Goal: Task Accomplishment & Management: Manage account settings

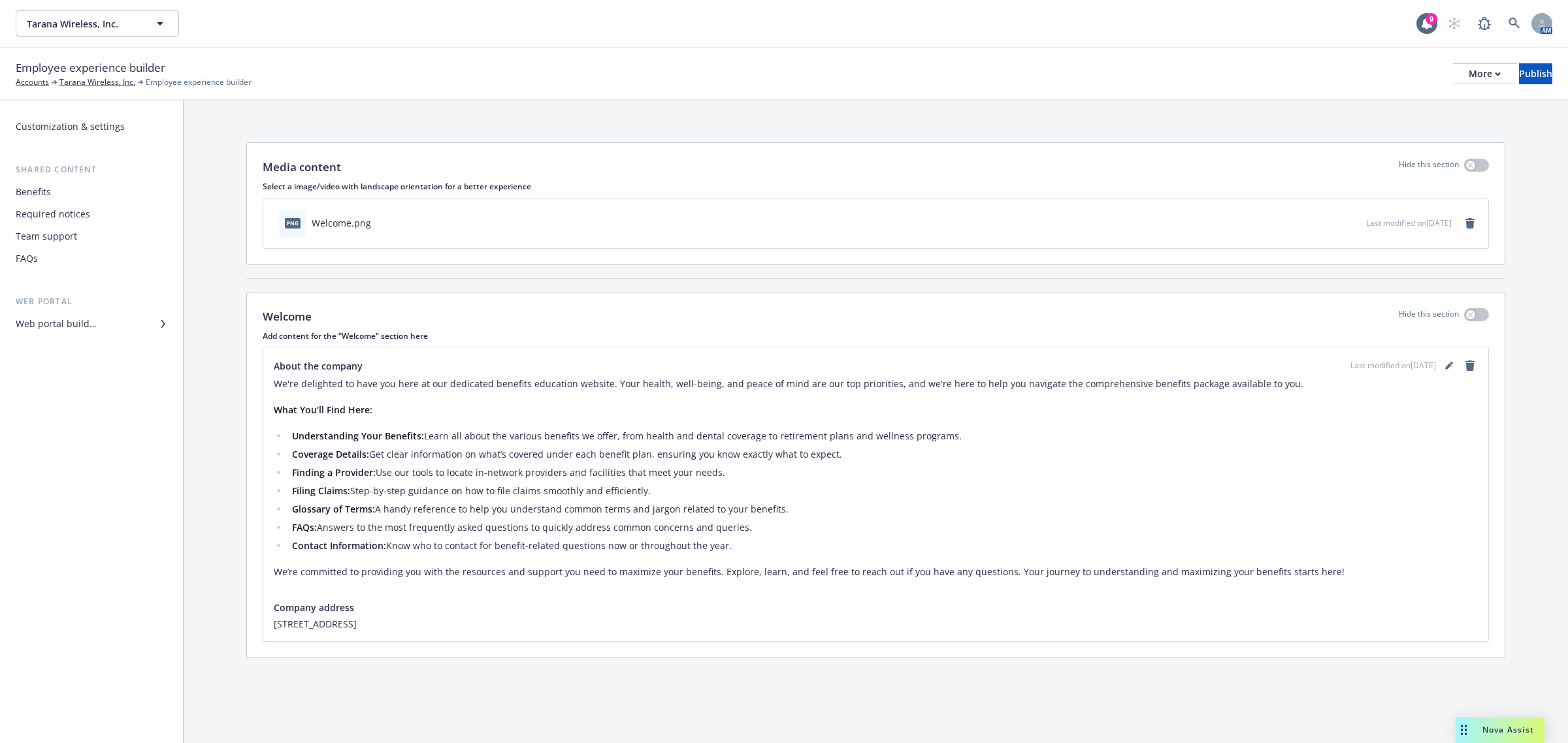
click at [112, 320] on div "Web portal builder" at bounding box center [92, 324] width 152 height 21
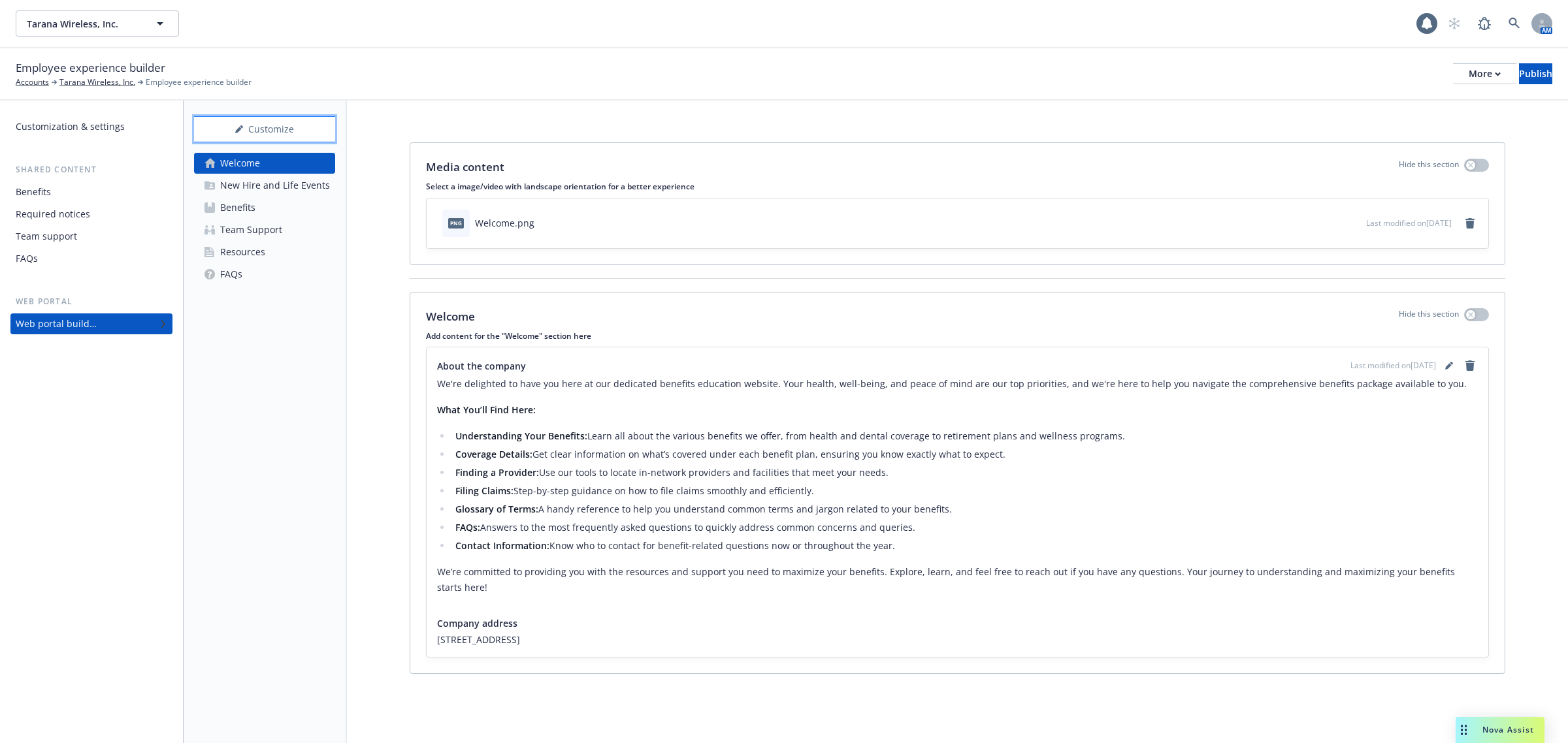
click at [234, 117] on div "Customize" at bounding box center [264, 130] width 141 height 25
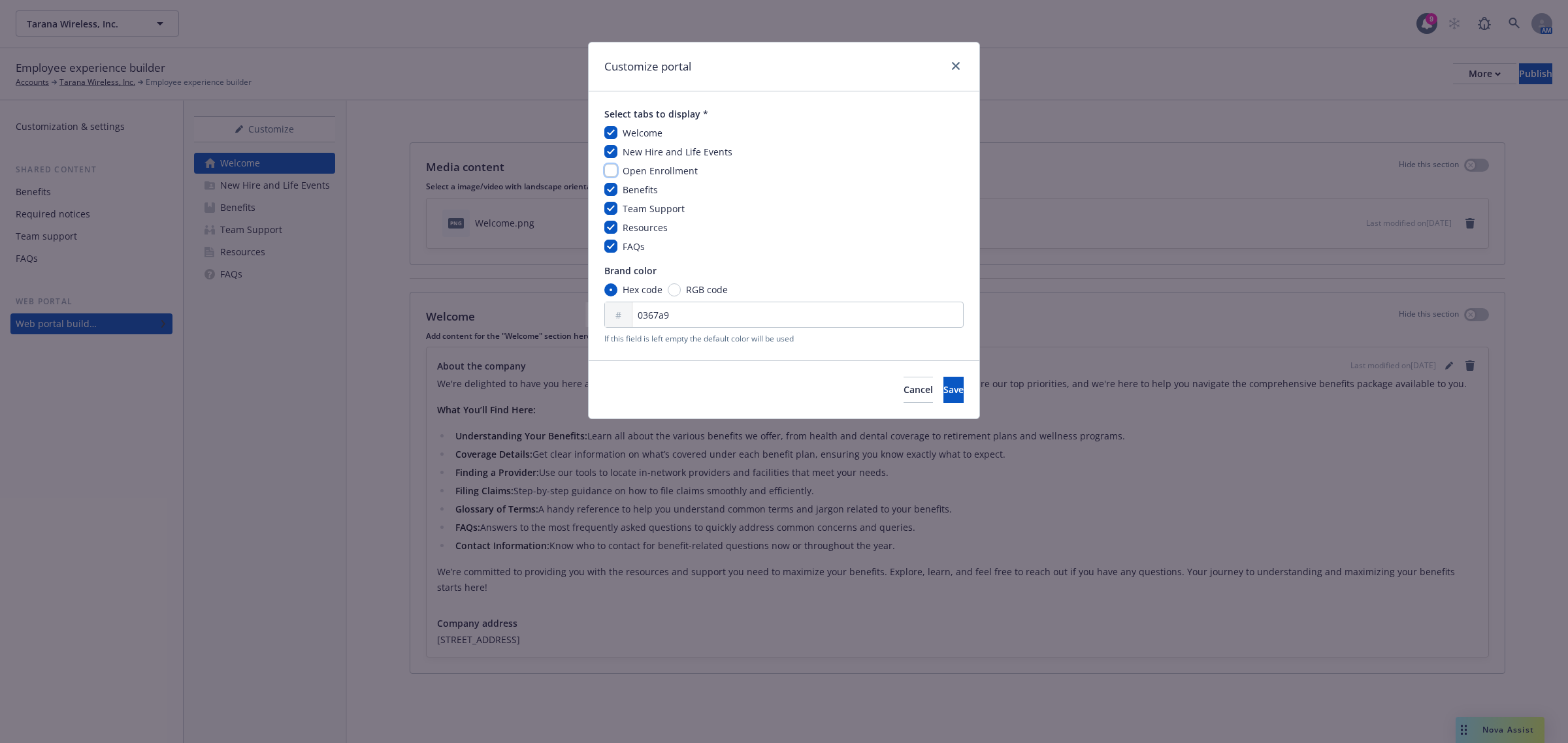
click at [611, 171] on input "checkbox" at bounding box center [611, 170] width 13 height 13
checkbox input "true"
click at [943, 390] on button "Save" at bounding box center [953, 390] width 20 height 26
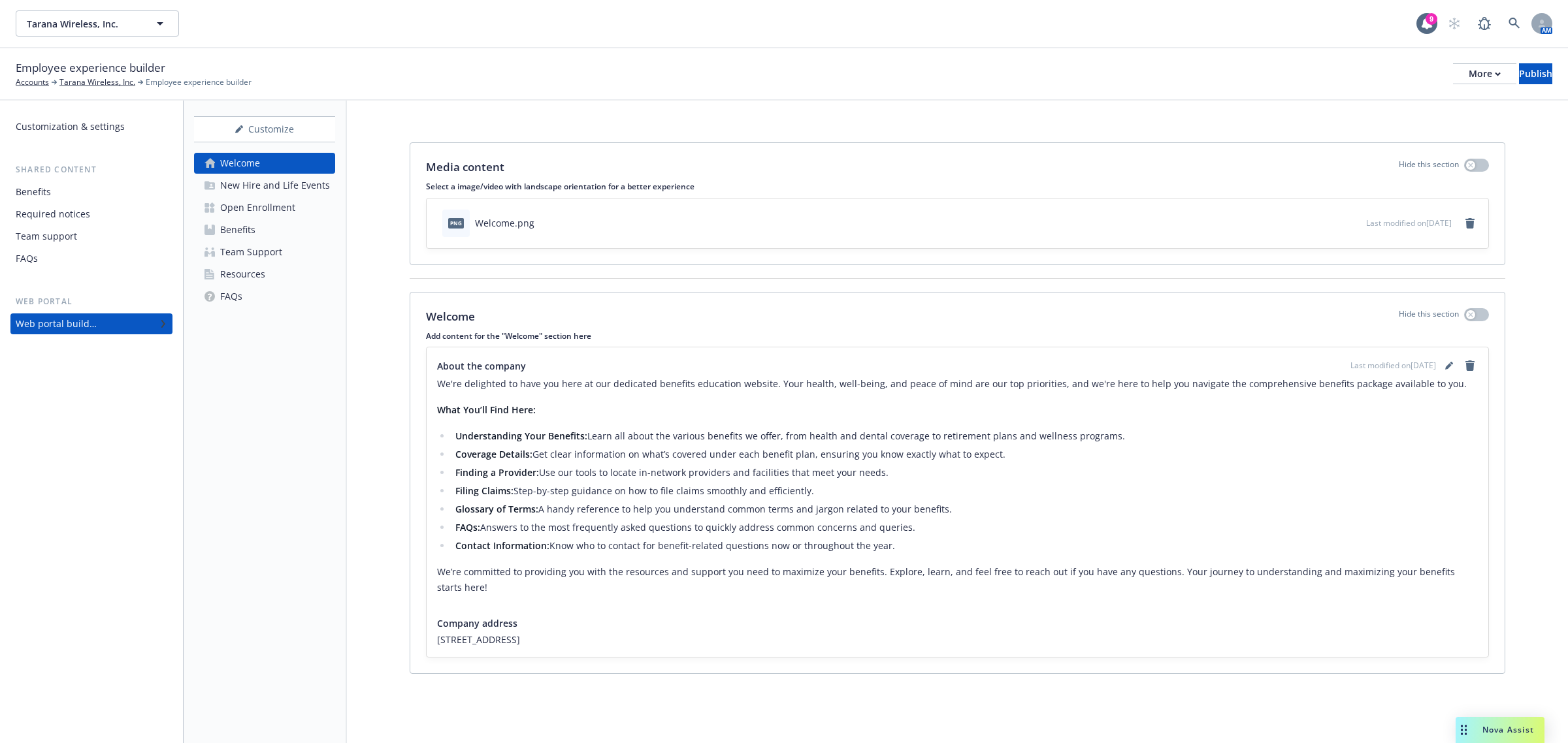
click at [237, 216] on div "Open Enrollment" at bounding box center [257, 207] width 75 height 21
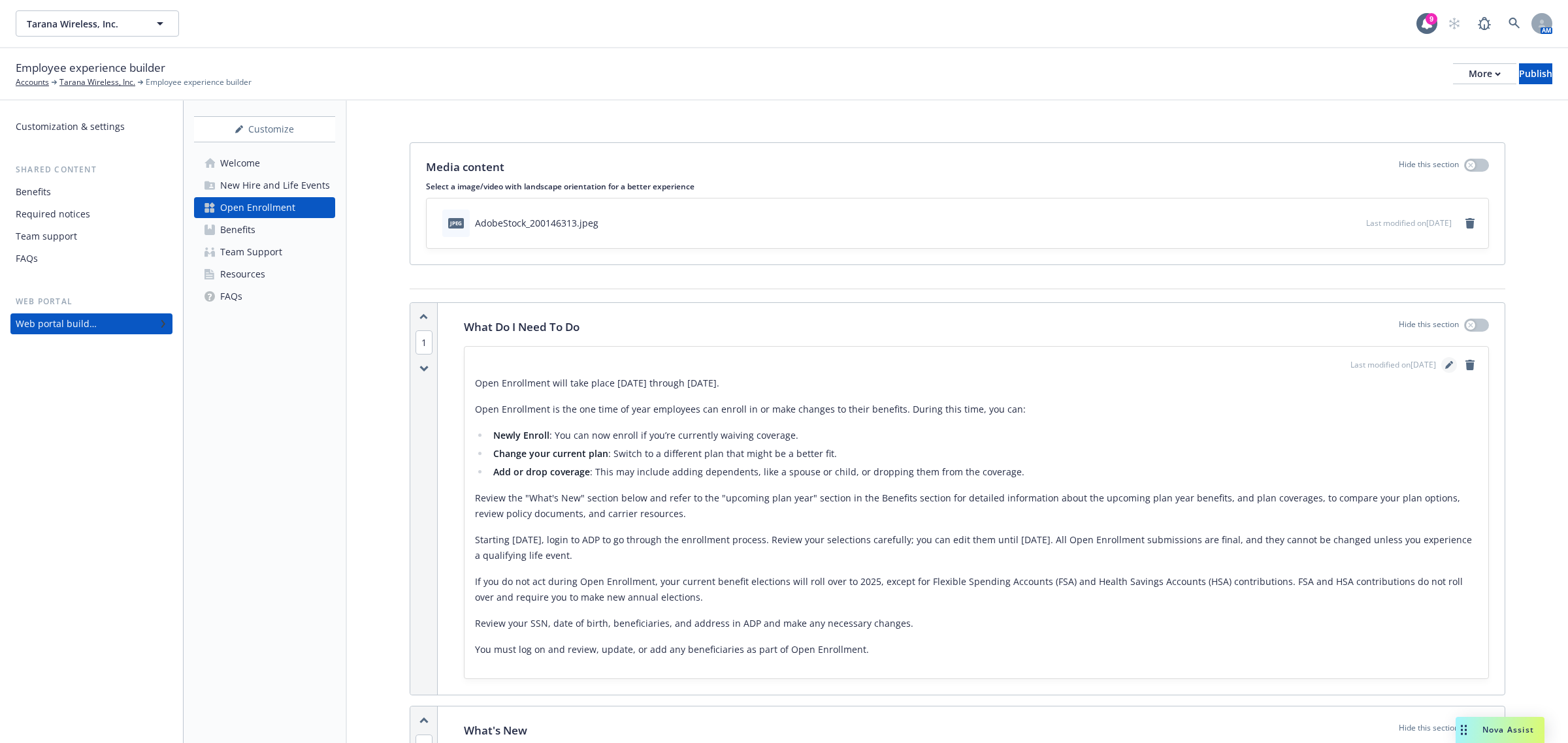
click at [1441, 371] on link "editPencil" at bounding box center [1449, 365] width 16 height 16
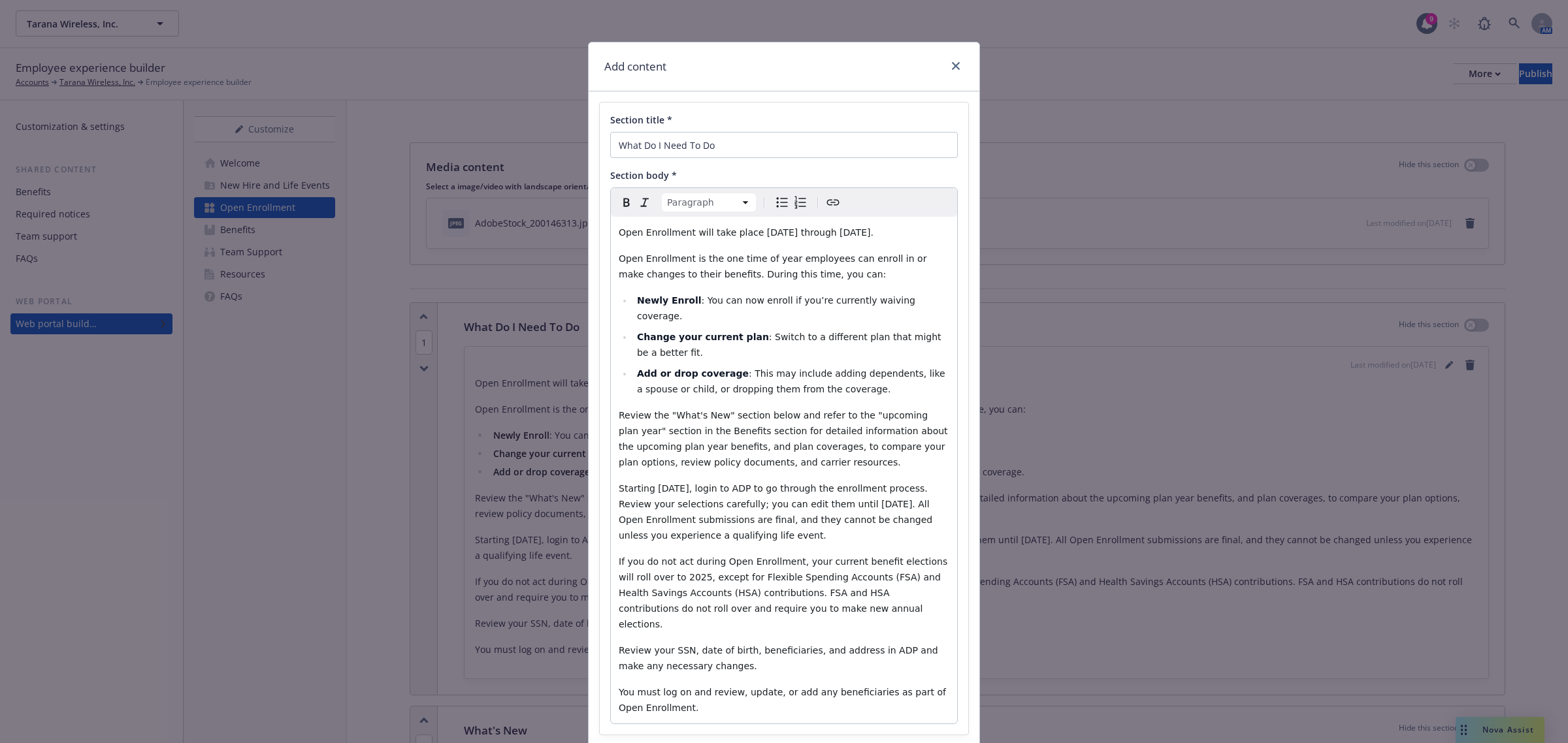
click at [794, 236] on span "Open Enrollment will take place [DATE] through [DATE]." at bounding box center [746, 232] width 255 height 10
click at [874, 234] on span "Open Enrollment will take place [DATE] through [DATE]." at bounding box center [746, 232] width 255 height 10
click at [735, 483] on span "Starting [DATE], login to ADP to go through the enrollment process. Review your…" at bounding box center [777, 511] width 317 height 57
click at [662, 506] on span "Starting [DATE], login to ADP to go through the enrollment process. Review your…" at bounding box center [777, 511] width 317 height 57
click at [659, 560] on span "If you do not act during Open Enrollment, your current benefit elections will r…" at bounding box center [784, 593] width 332 height 73
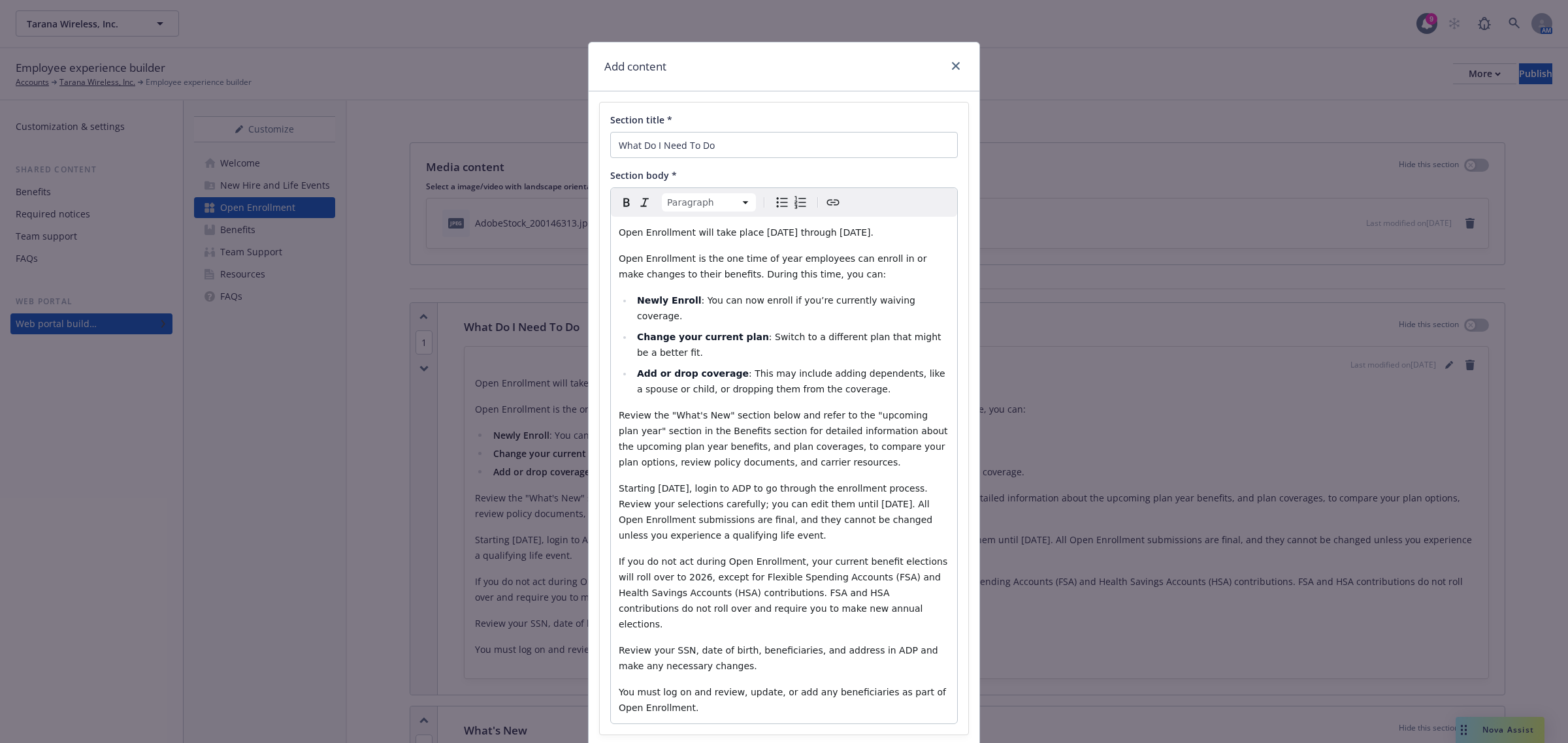
scroll to position [72, 0]
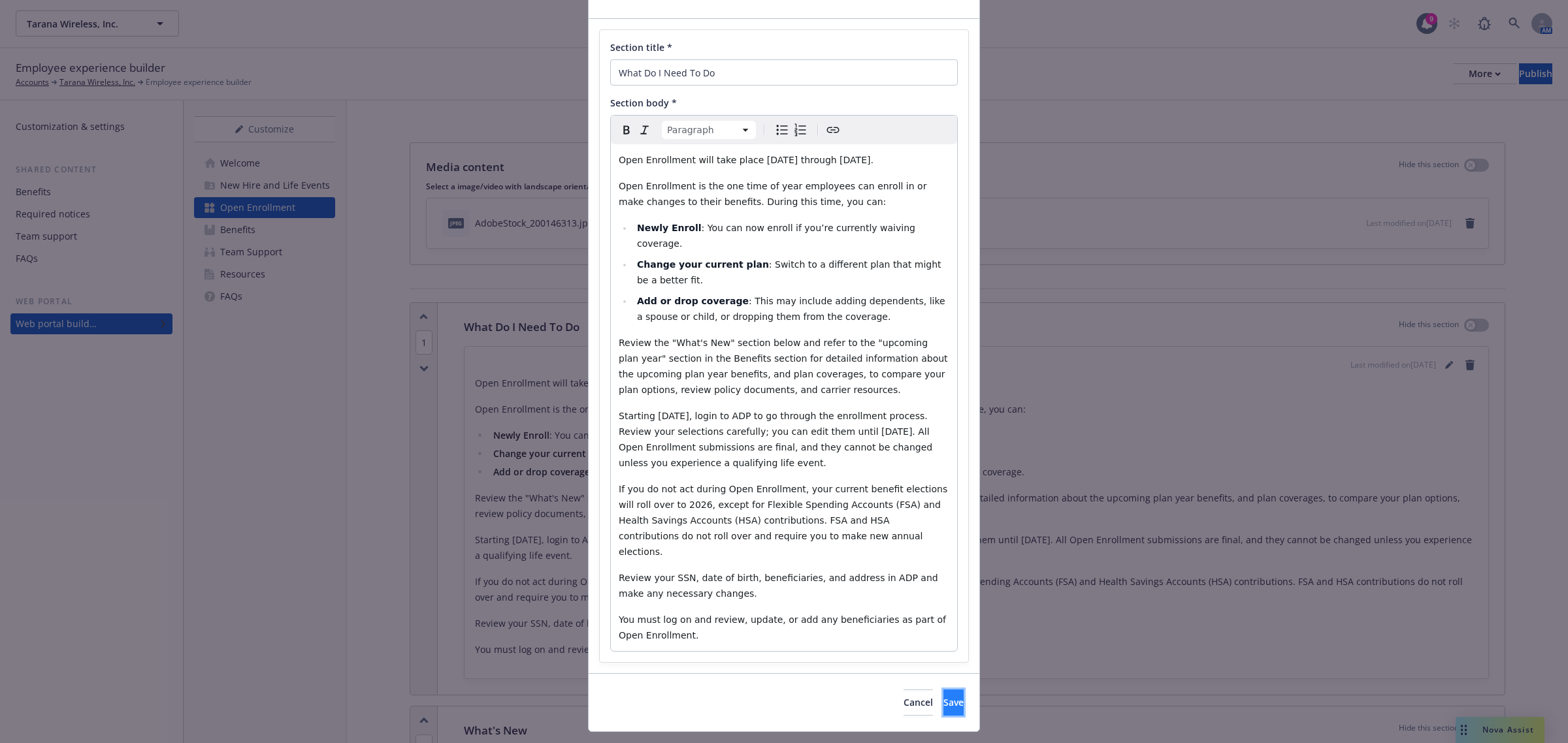
click at [943, 690] on button "Save" at bounding box center [953, 703] width 20 height 26
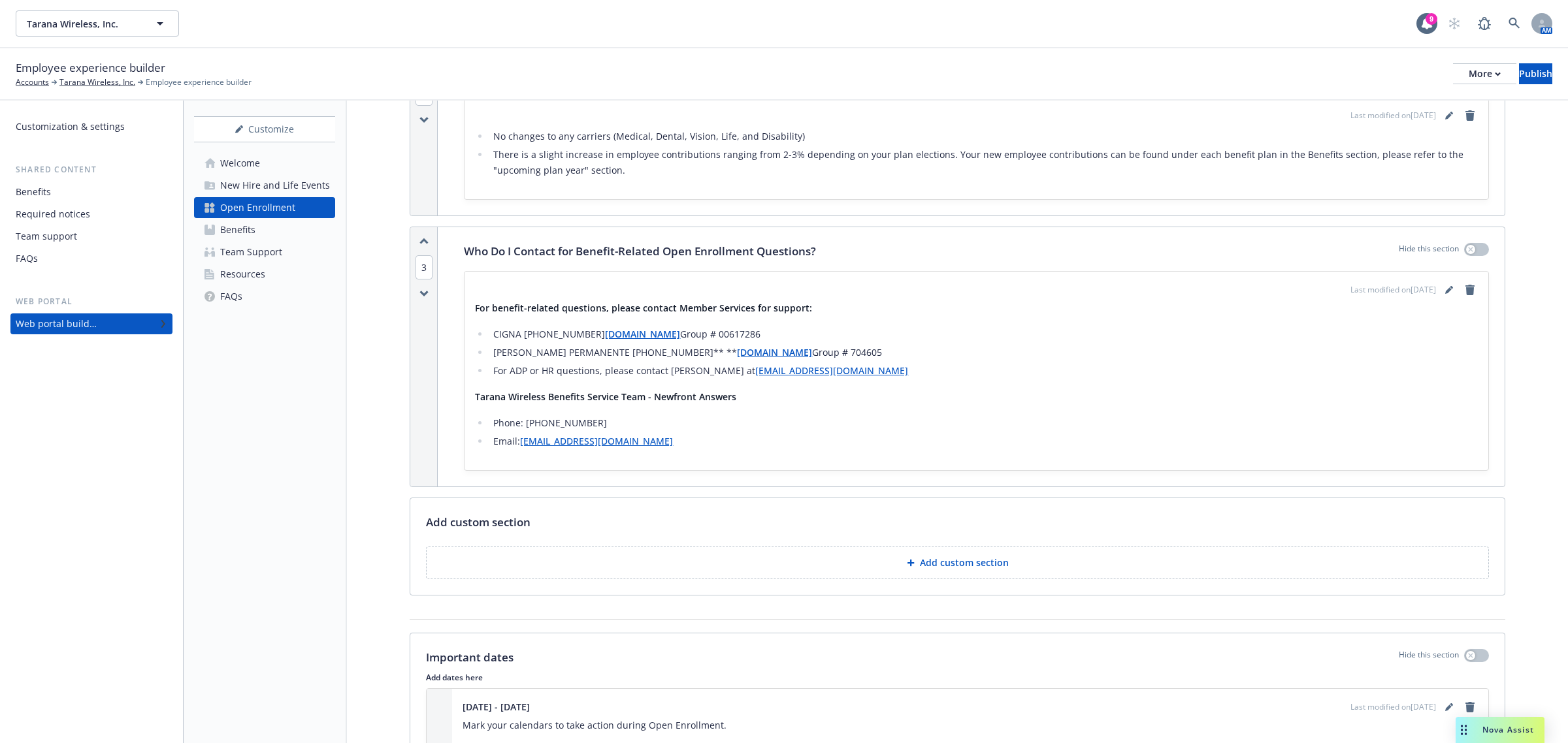
scroll to position [871, 0]
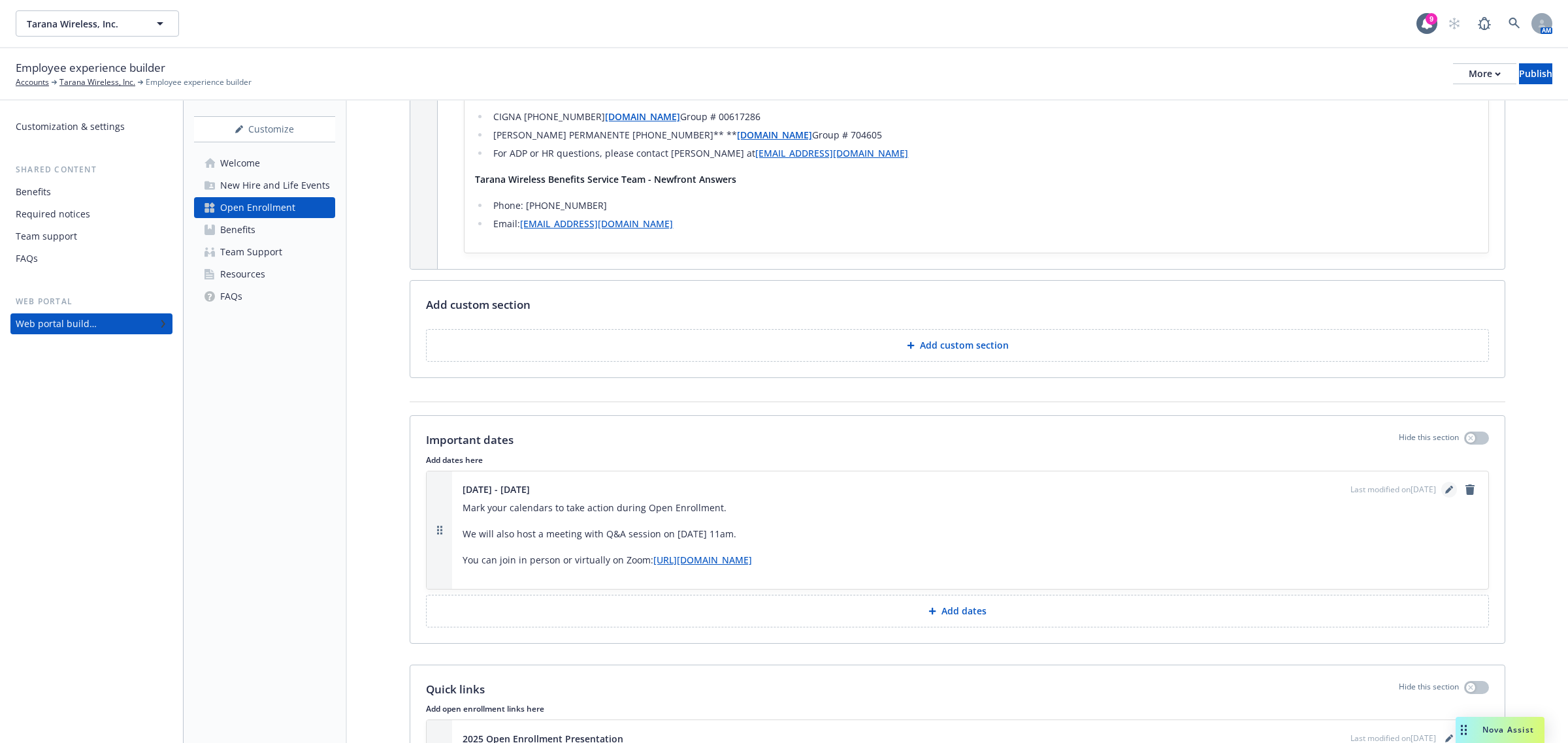
click at [1441, 491] on link "editPencil" at bounding box center [1449, 489] width 16 height 16
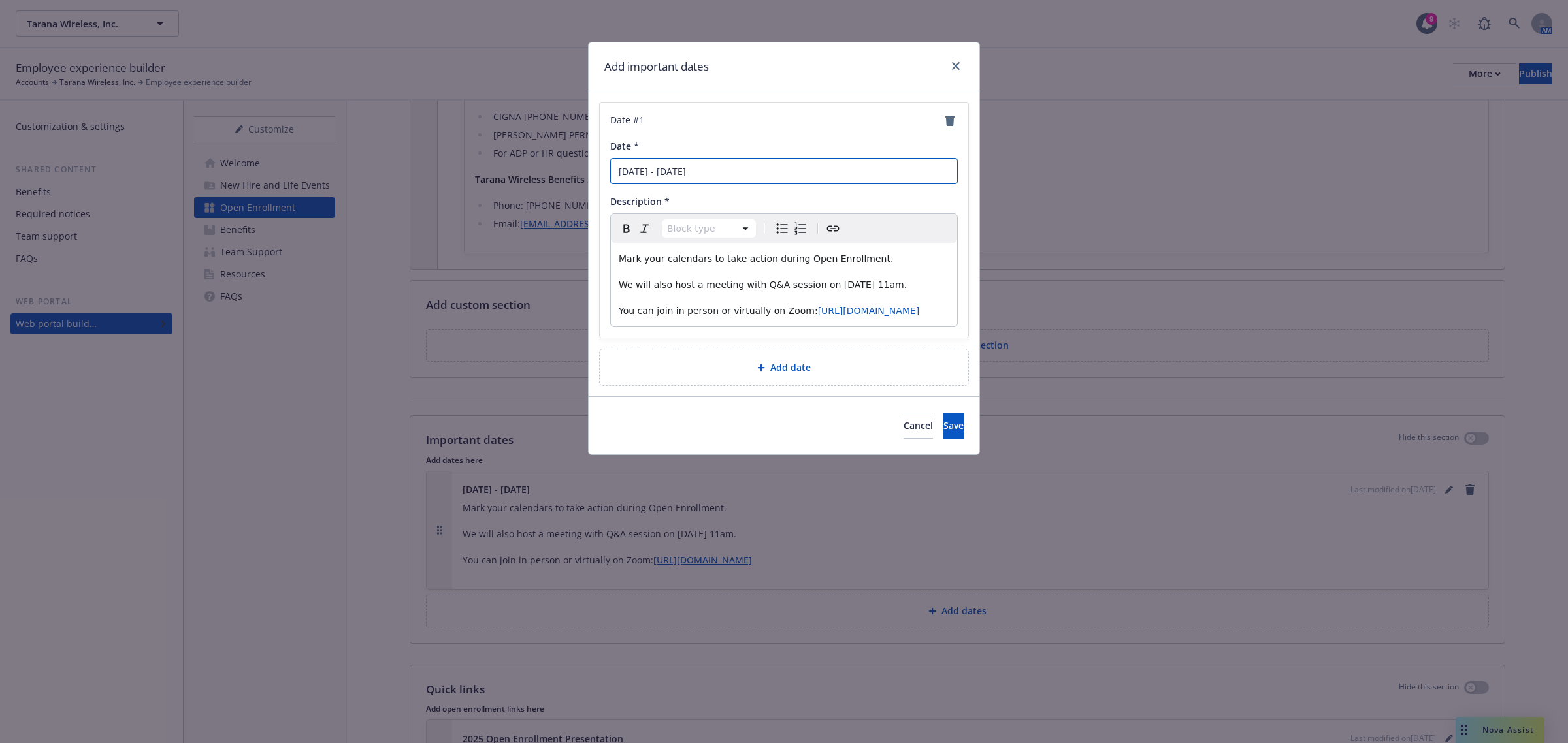
click at [672, 170] on input "[DATE] - [DATE]" at bounding box center [784, 171] width 348 height 26
type input "[DATE] - [DATE]"
drag, startPoint x: 821, startPoint y: 283, endPoint x: 927, endPoint y: 284, distance: 106.0
click at [927, 284] on p "We will also host a meeting with Q&A session on [DATE] 11am." at bounding box center [783, 285] width 330 height 16
click at [889, 318] on p "You can join in person or virtually on Zoom: [URL][DOMAIN_NAME]" at bounding box center [783, 311] width 330 height 16
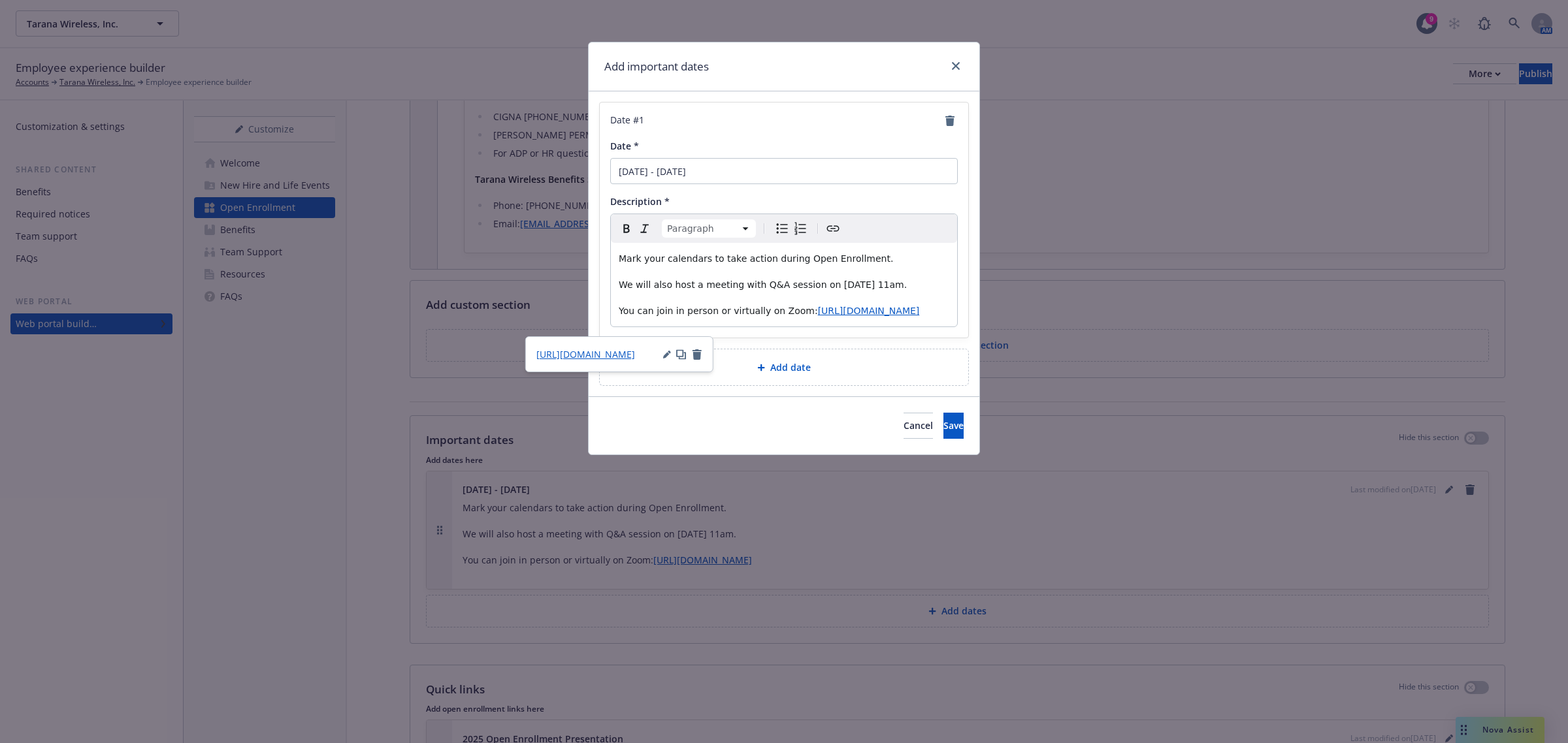
click at [852, 318] on p "You can join in person or virtually on Zoom: [URL][DOMAIN_NAME]" at bounding box center [783, 311] width 330 height 16
drag, startPoint x: 852, startPoint y: 324, endPoint x: 590, endPoint y: 309, distance: 262.4
click at [590, 309] on div "Date # 1 Date * [DATE] - [DATE] Description * Paragraph Paragraph Heading 1 Hea…" at bounding box center [784, 244] width 391 height 305
click at [618, 233] on button "Bold" at bounding box center [626, 228] width 19 height 19
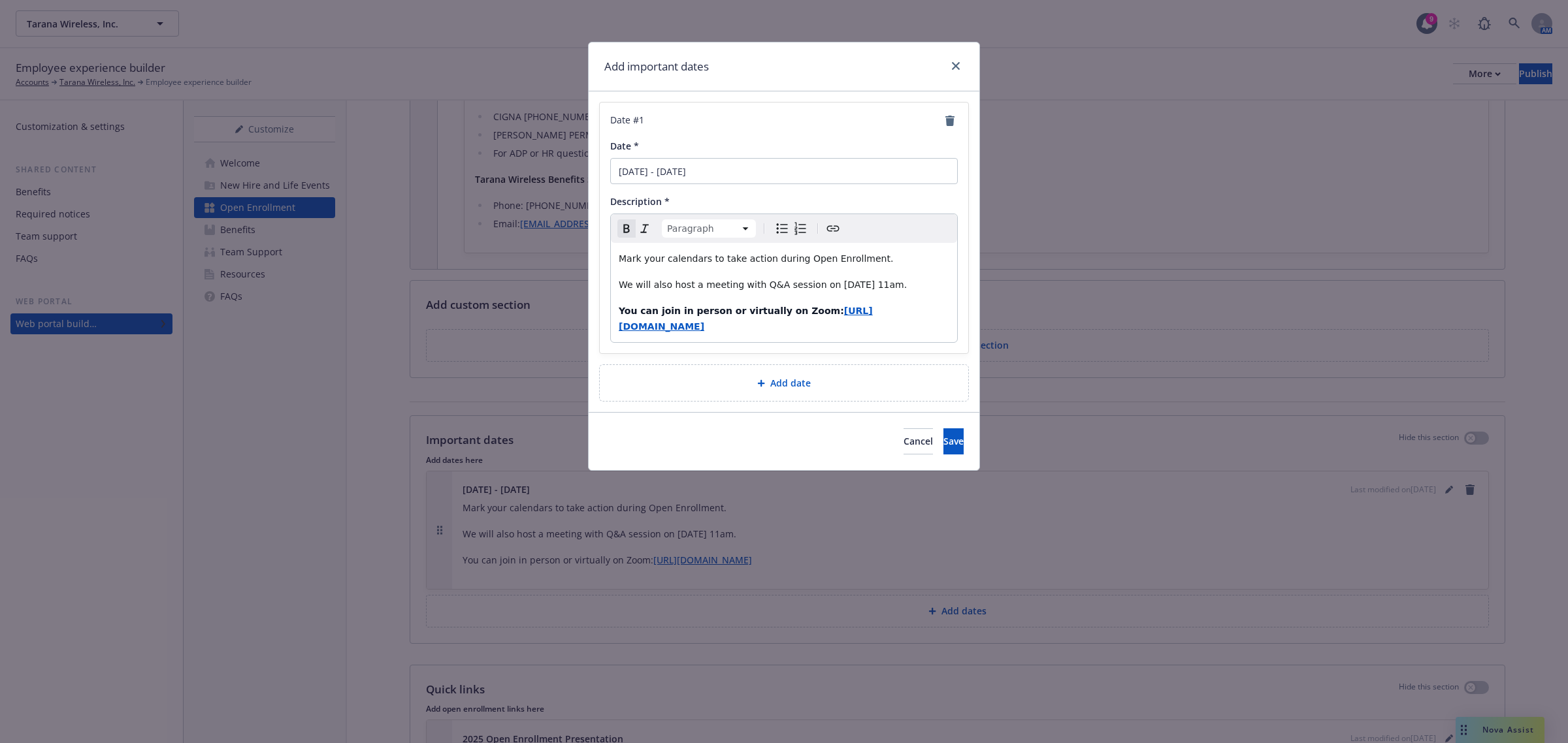
click at [650, 237] on button "Italic" at bounding box center [645, 228] width 19 height 19
click at [619, 310] on strong "You can join in person or virtually on Zoom:" at bounding box center [731, 310] width 225 height 10
click at [943, 442] on span "Save" at bounding box center [953, 441] width 20 height 12
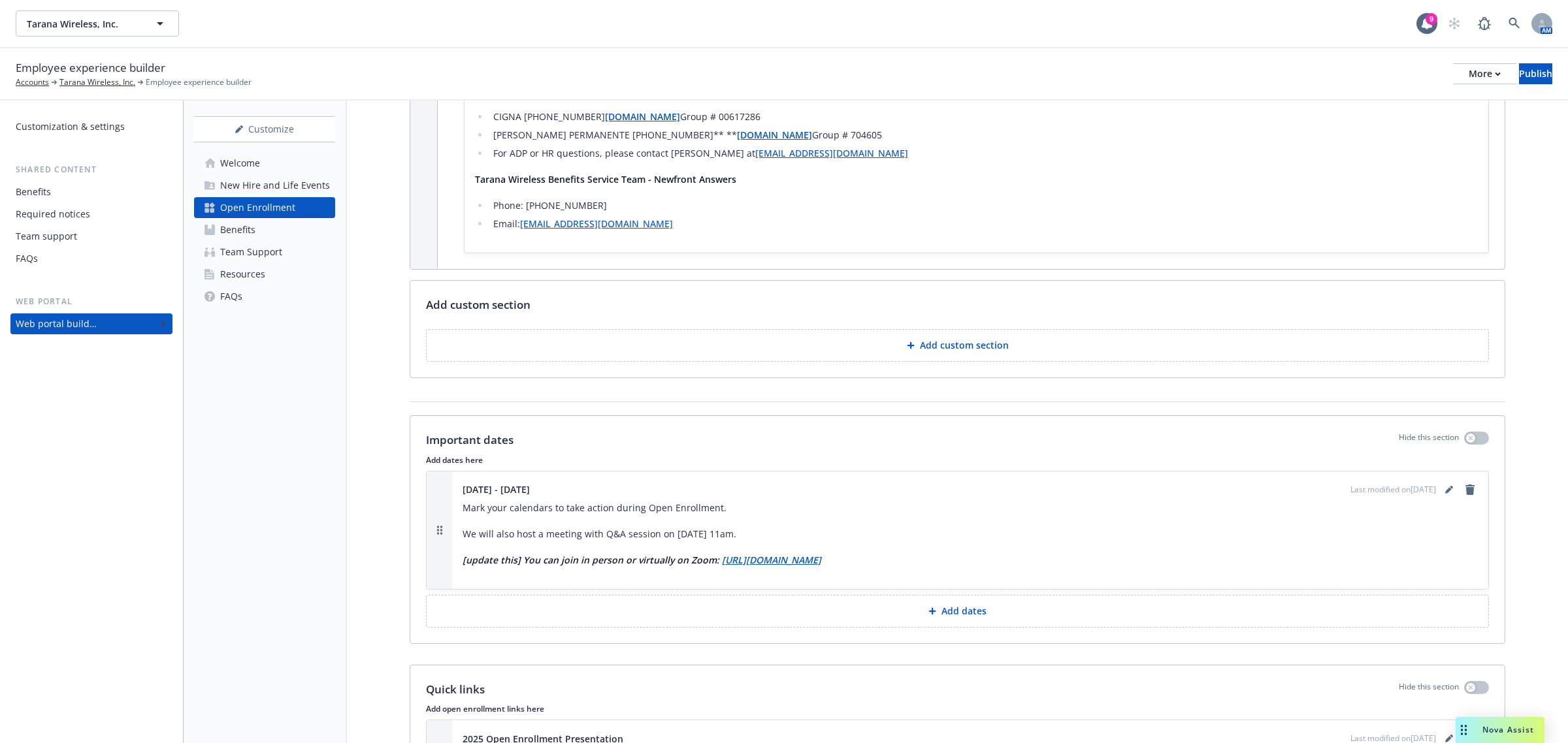
scroll to position [1088, 0]
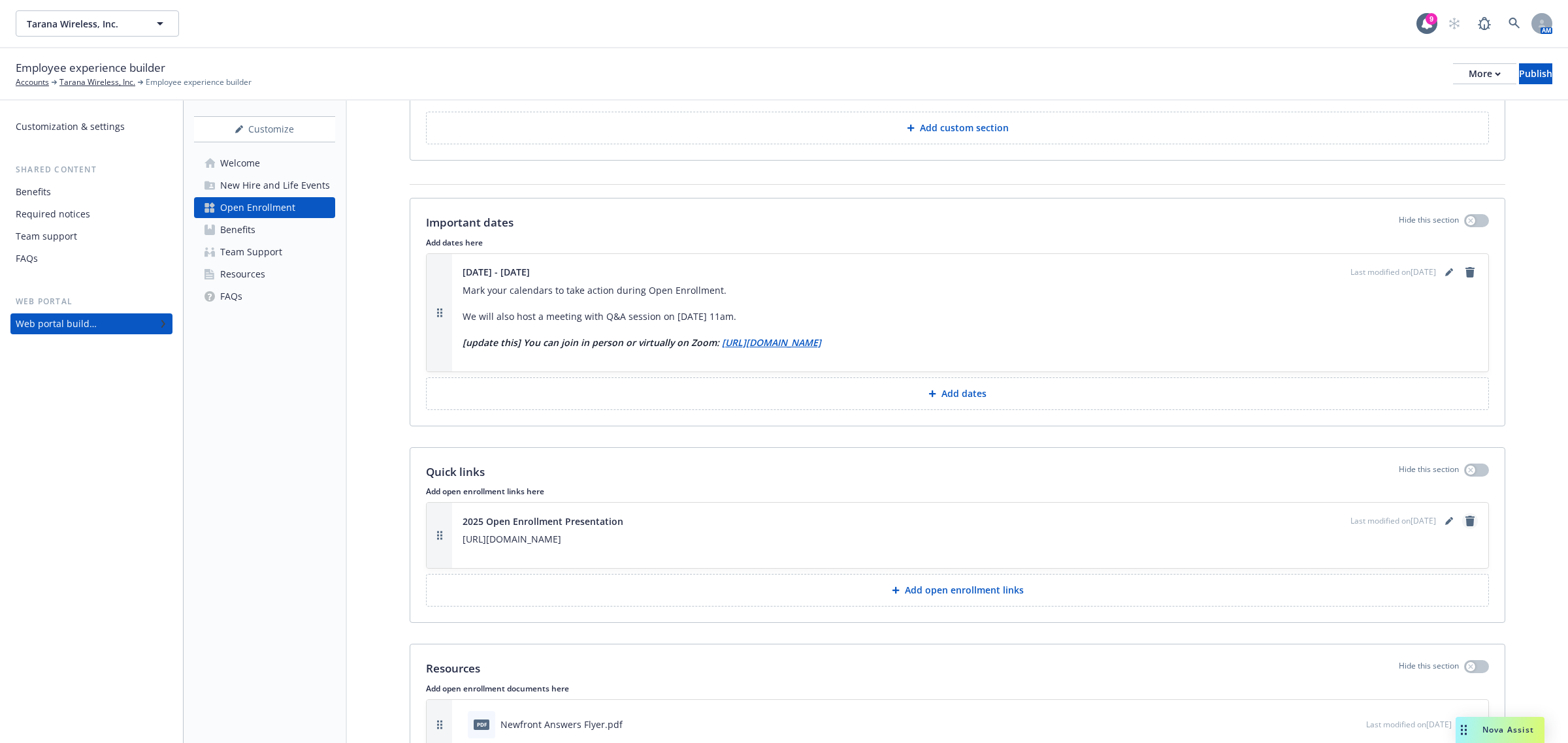
click at [1465, 523] on icon "remove" at bounding box center [1470, 521] width 10 height 10
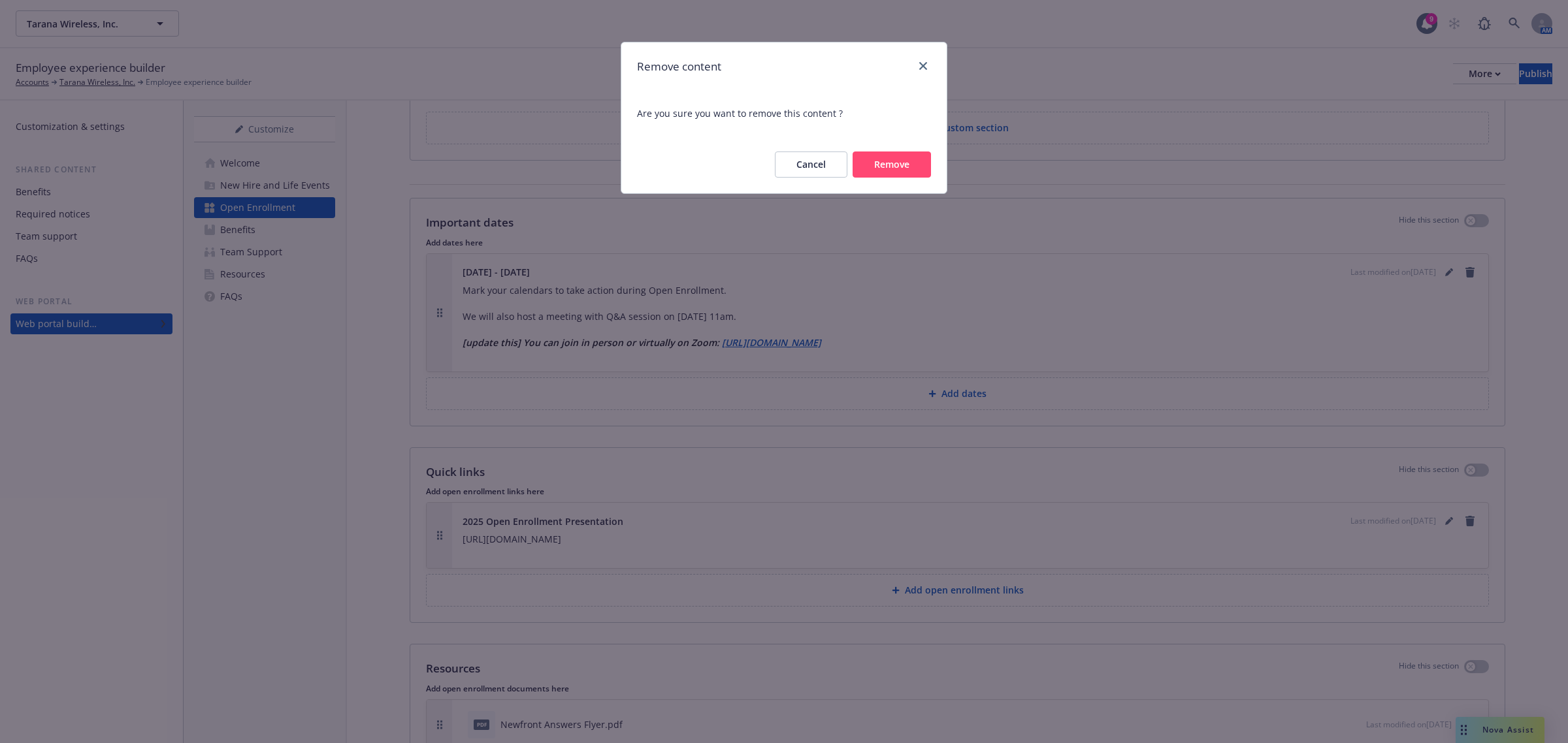
click at [904, 156] on button "Remove" at bounding box center [892, 165] width 79 height 26
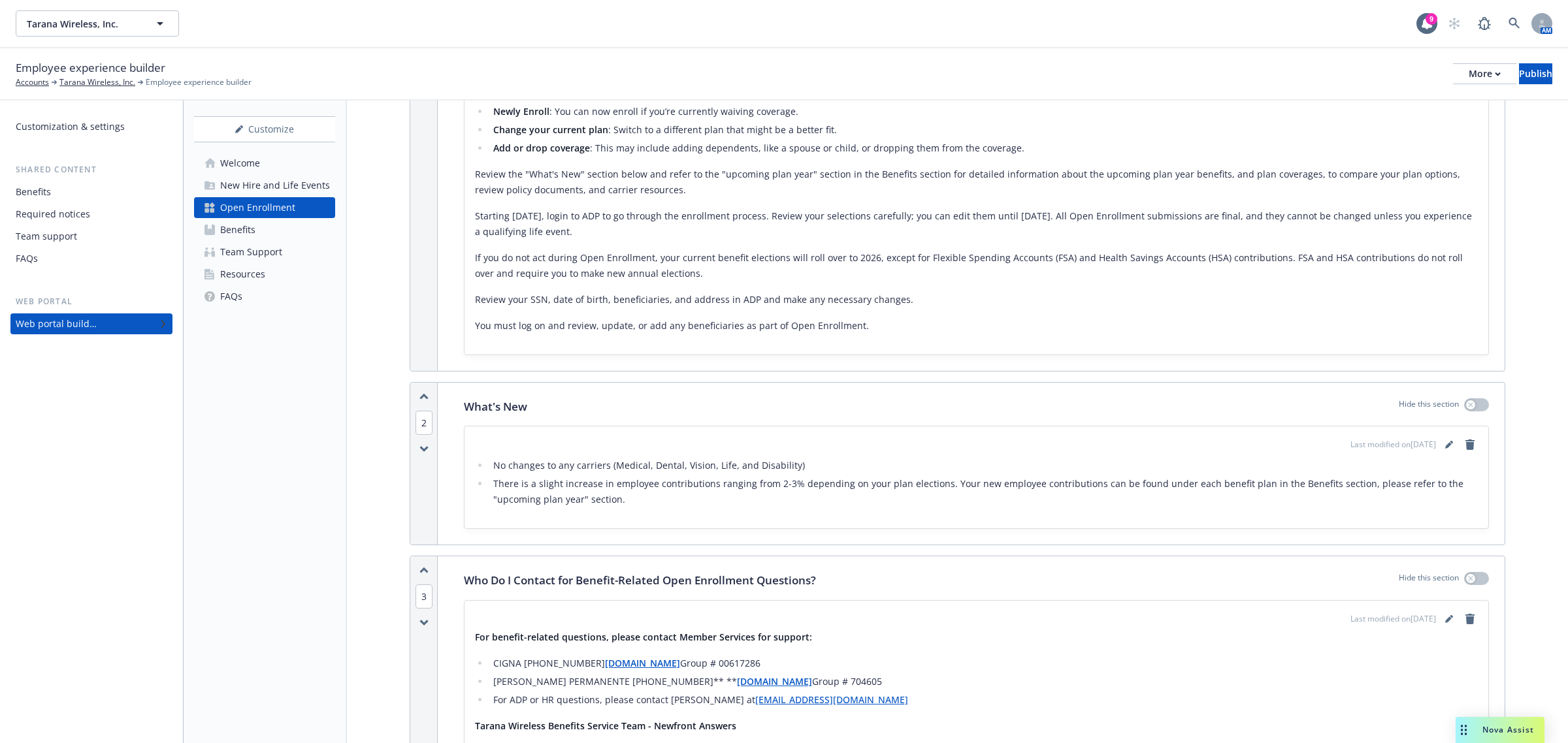
scroll to position [487, 0]
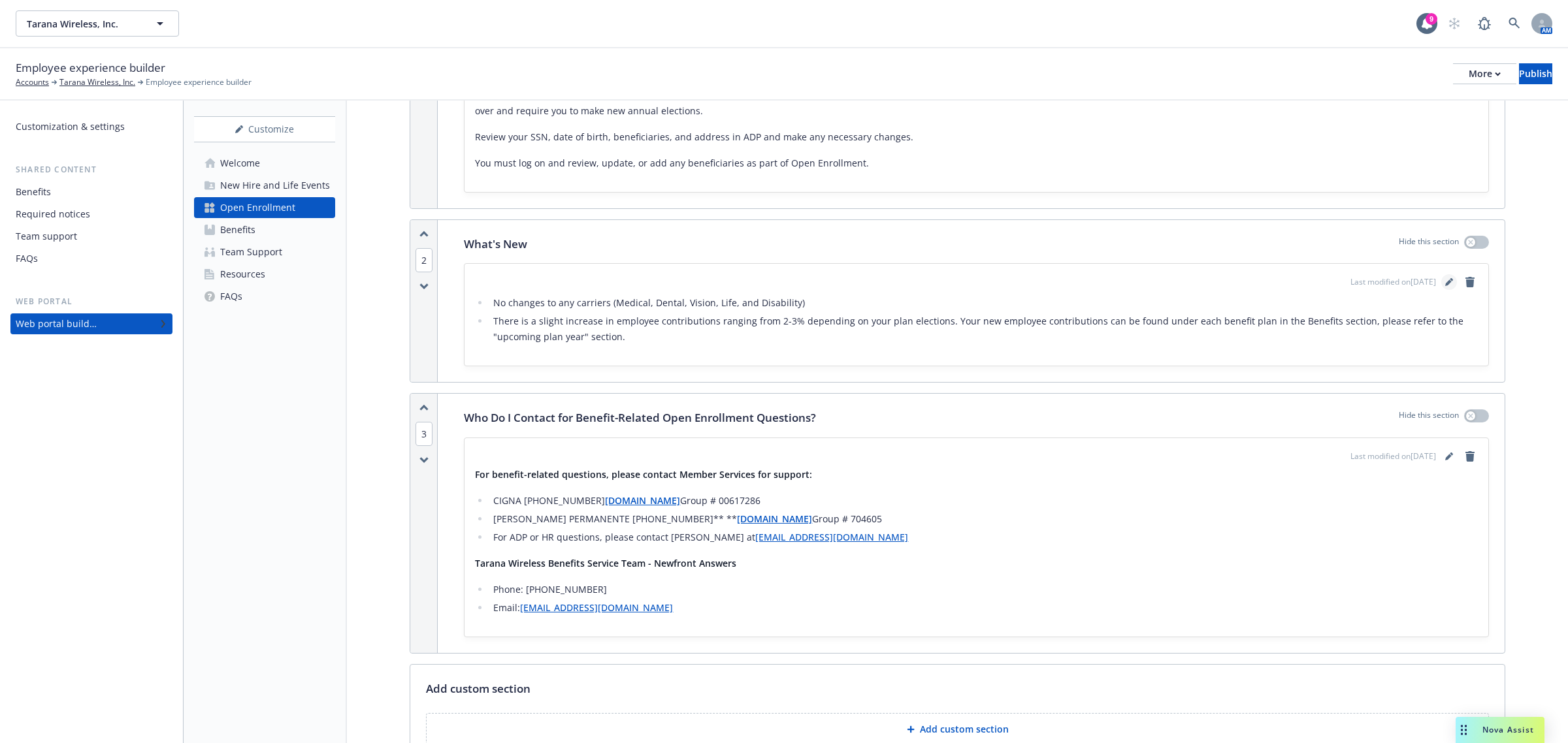
click at [1445, 279] on icon "editPencil" at bounding box center [1449, 282] width 8 height 8
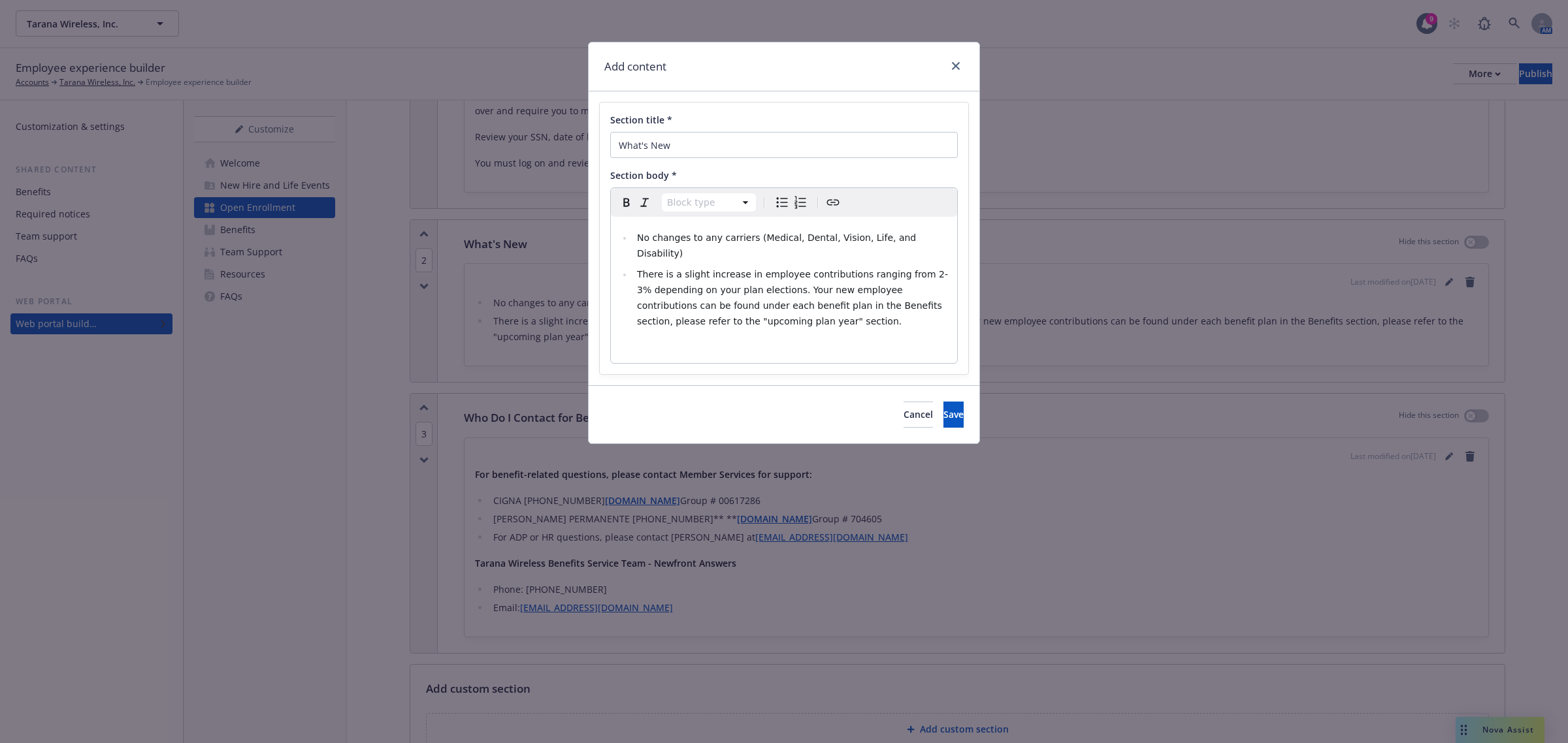
select select
drag, startPoint x: 767, startPoint y: 311, endPoint x: 621, endPoint y: 235, distance: 164.6
click at [621, 235] on ul "No changes to any carriers (Medical, Dental, Vision, Life, and Disability) ​ Th…" at bounding box center [783, 280] width 330 height 99
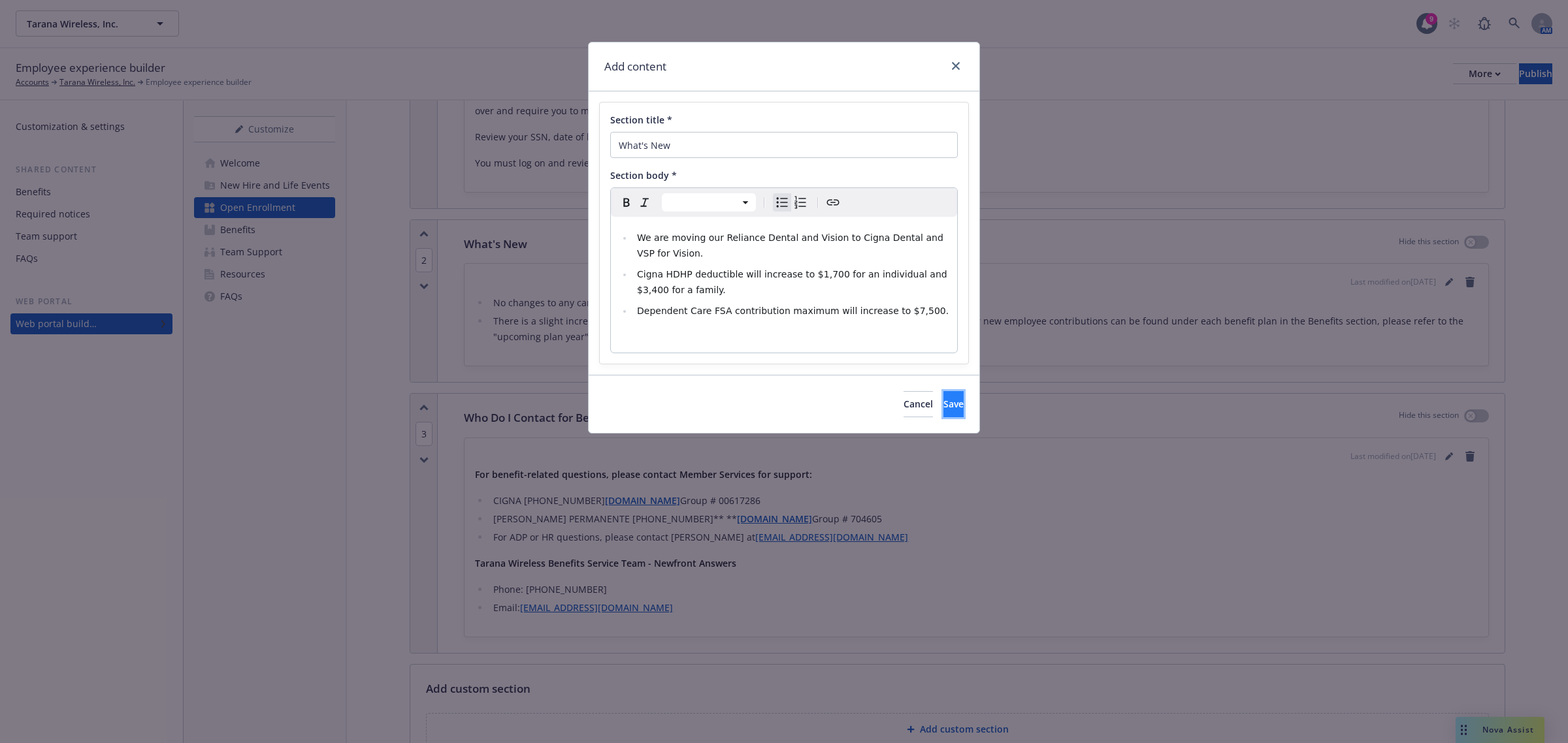
click at [943, 409] on span "Save" at bounding box center [953, 404] width 20 height 12
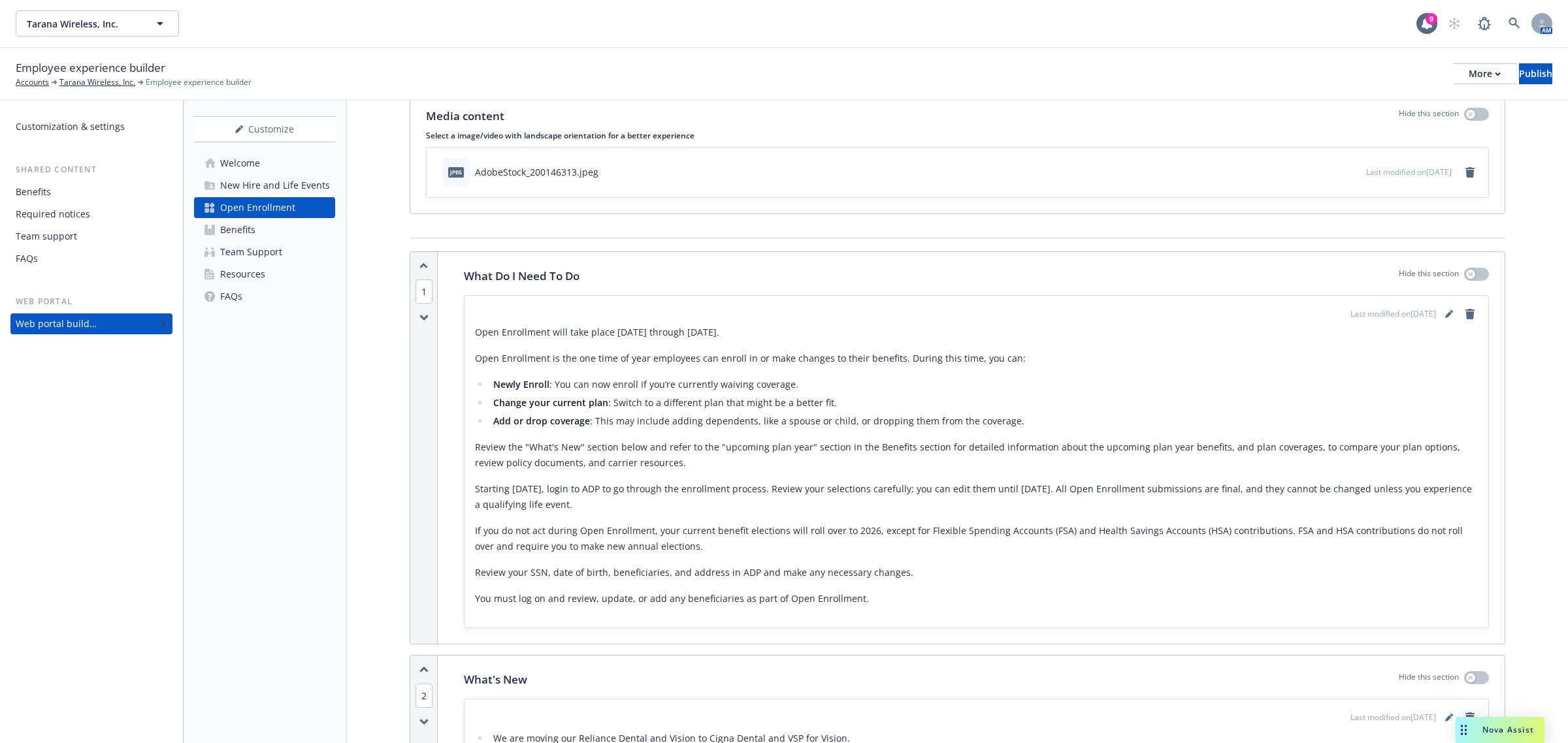
scroll to position [0, 0]
